Goal: Transaction & Acquisition: Download file/media

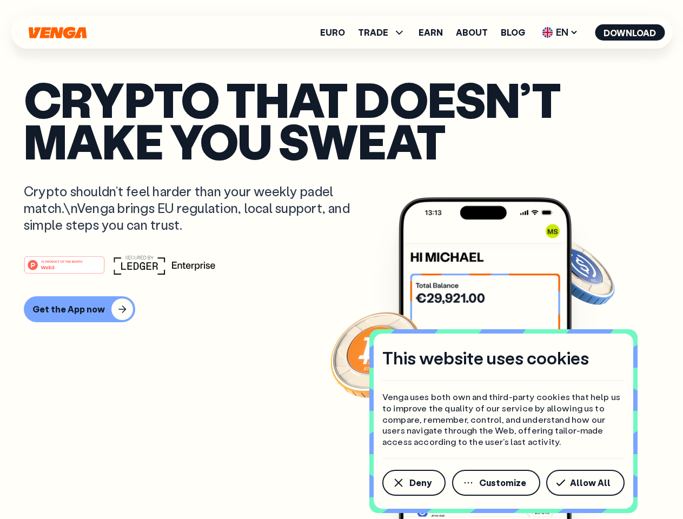
click at [341, 260] on div "#1 PRODUCT OF THE MONTH Web3" at bounding box center [341, 264] width 635 height 19
click at [413, 483] on span "Deny" at bounding box center [420, 482] width 22 height 9
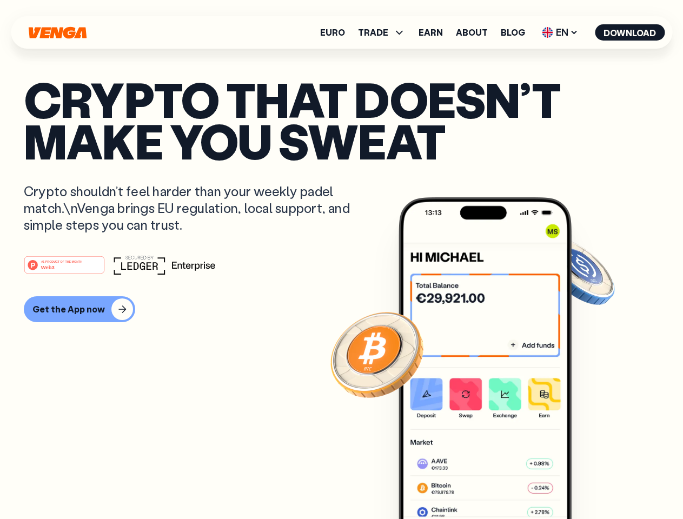
click at [497, 483] on img at bounding box center [484, 378] width 173 height 362
click at [587, 483] on article "Crypto that doesn’t make you sweat Crypto shouldn’t feel harder than your weekl…" at bounding box center [341, 280] width 635 height 405
click at [385, 32] on span "TRADE" at bounding box center [373, 32] width 30 height 9
click at [560, 32] on span "EN" at bounding box center [560, 32] width 44 height 17
click at [630, 32] on button "Download" at bounding box center [630, 32] width 70 height 16
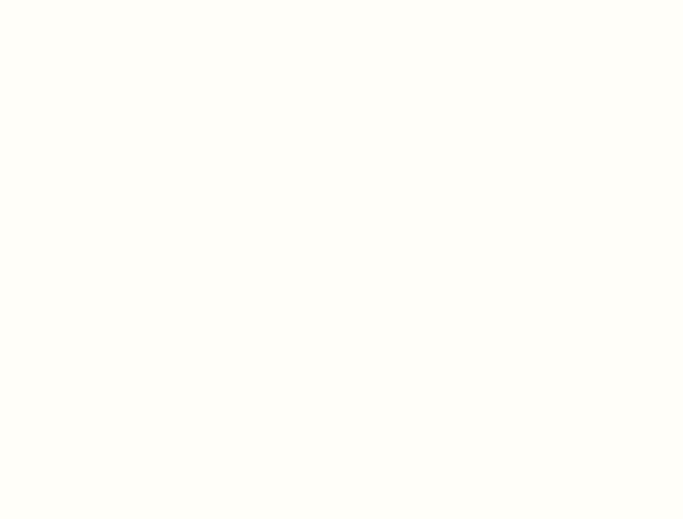
click at [78, 0] on html "This website uses cookies Venga uses both own and third-party cookies that help…" at bounding box center [341, 0] width 683 height 0
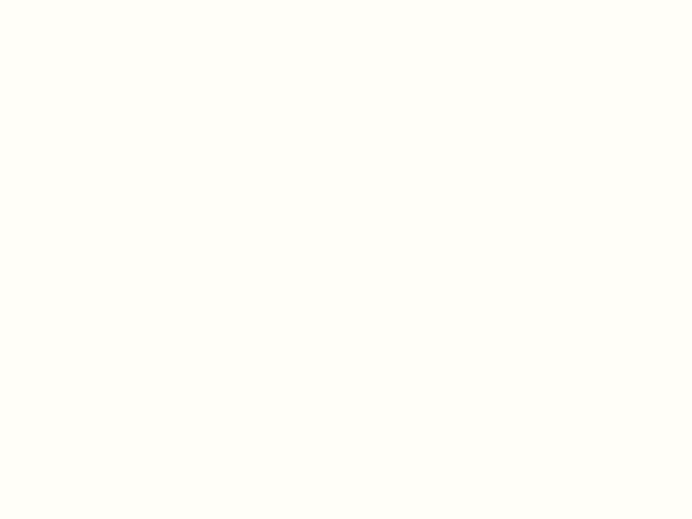
click at [66, 0] on html "This website uses cookies Venga uses both own and third-party cookies that help…" at bounding box center [346, 0] width 692 height 0
